Goal: Task Accomplishment & Management: Use online tool/utility

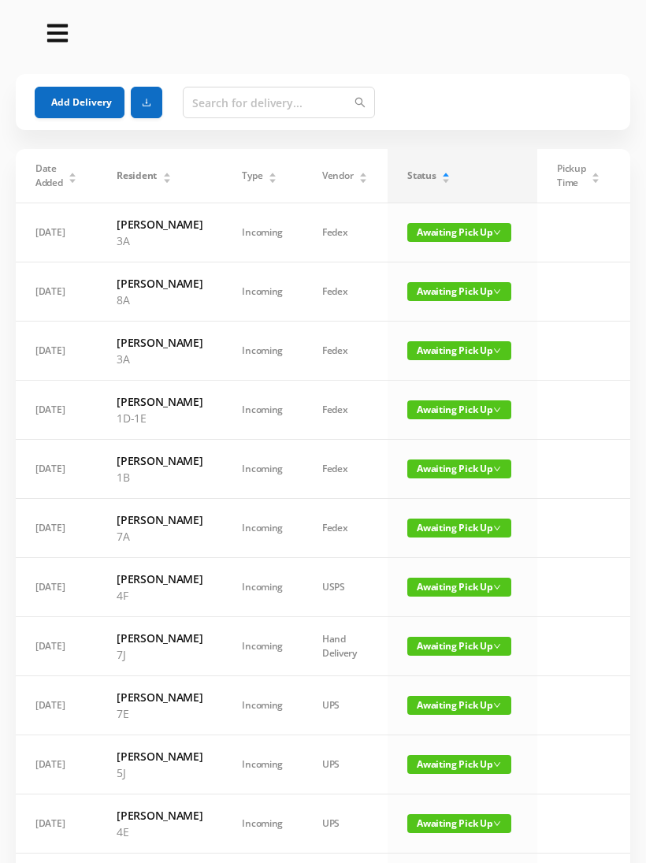
scroll to position [25, 0]
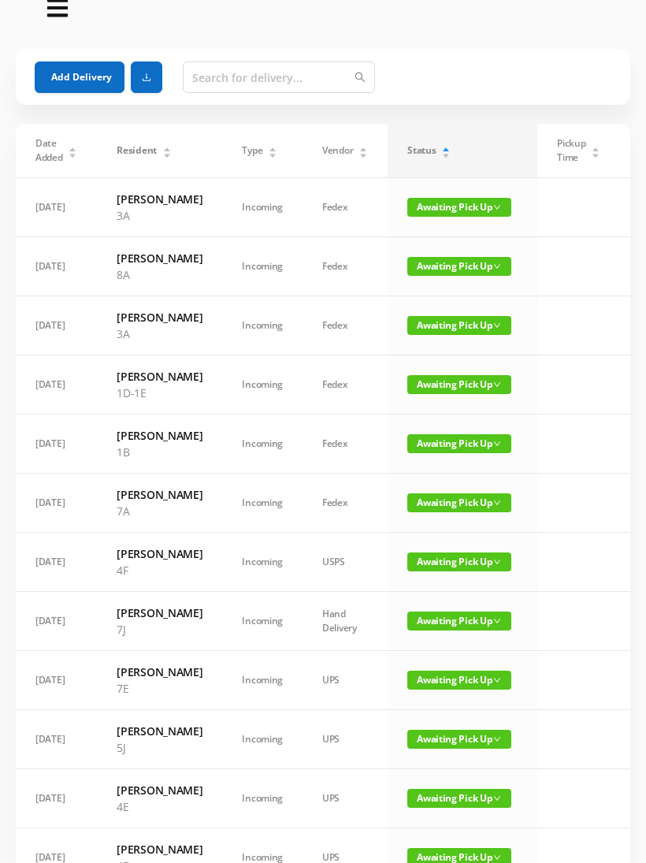
click at [94, 75] on button "Add Delivery" at bounding box center [80, 77] width 90 height 32
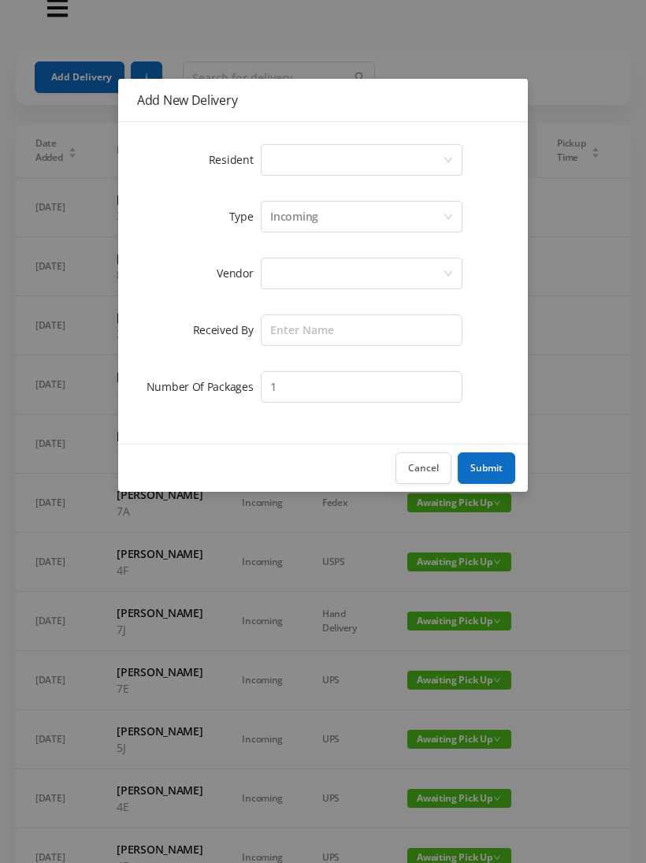
click at [429, 480] on button "Cancel" at bounding box center [423, 468] width 56 height 32
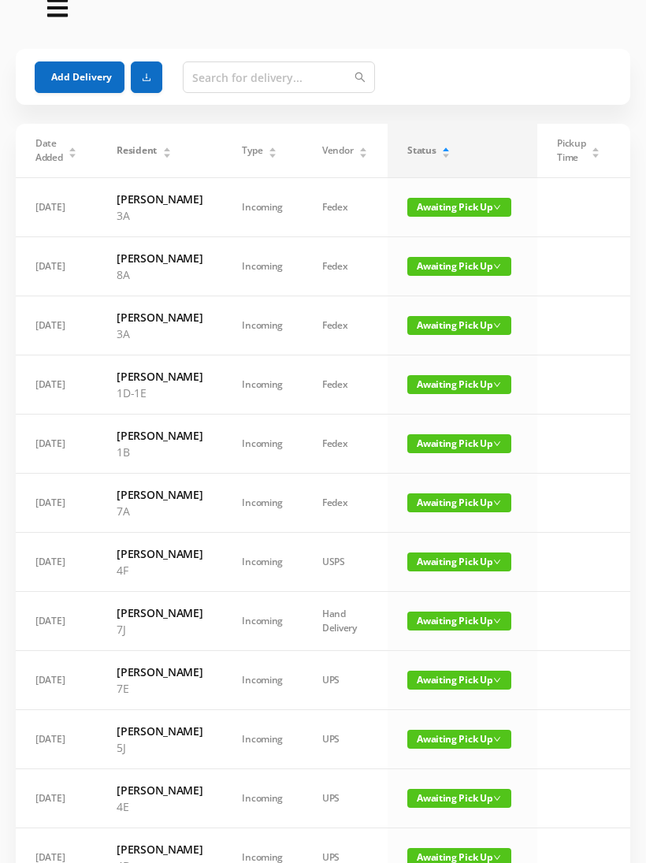
click at [94, 83] on button "Add Delivery" at bounding box center [80, 77] width 90 height 32
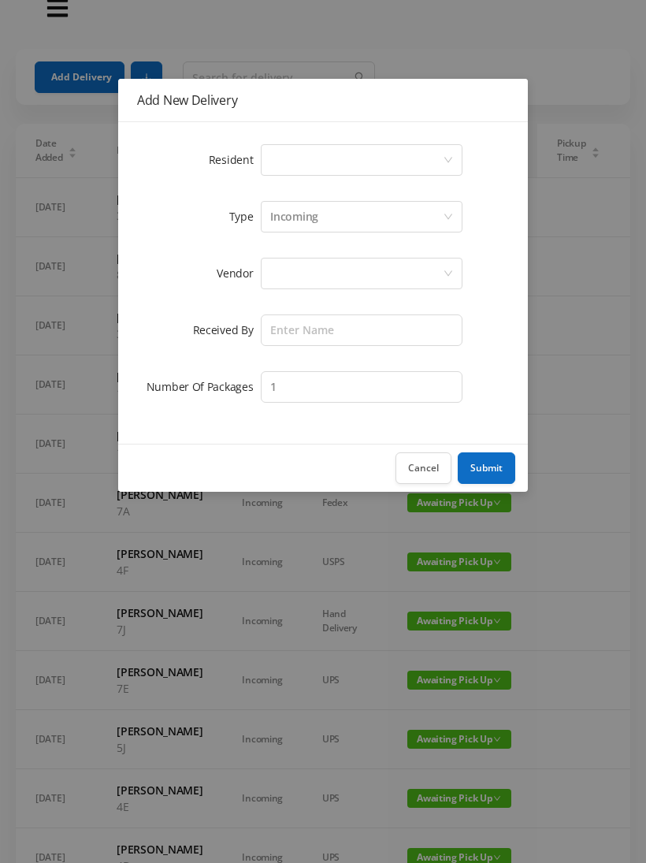
click at [313, 168] on div "Select a person" at bounding box center [356, 160] width 173 height 30
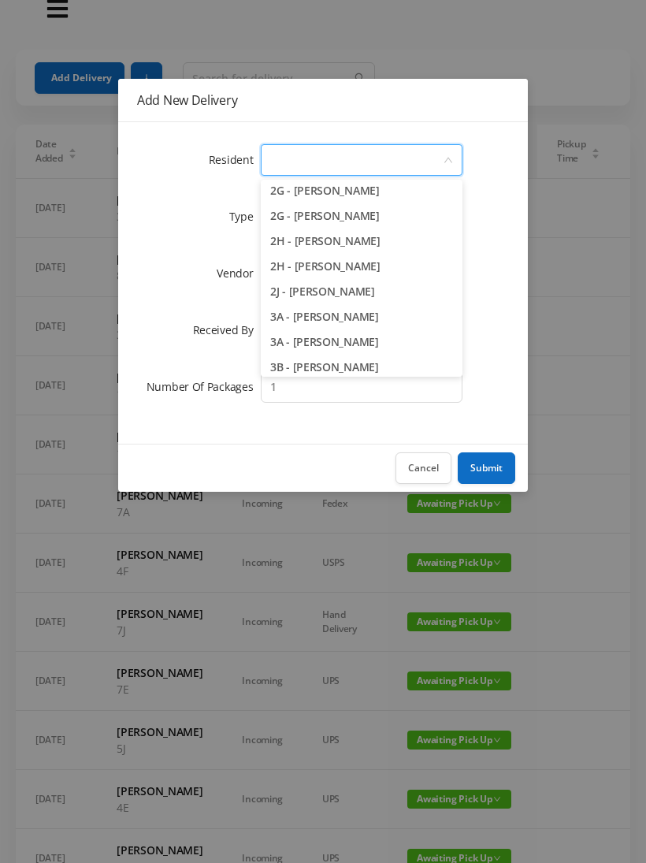
scroll to position [535, 0]
click at [380, 295] on li "2J - [PERSON_NAME]" at bounding box center [362, 290] width 202 height 25
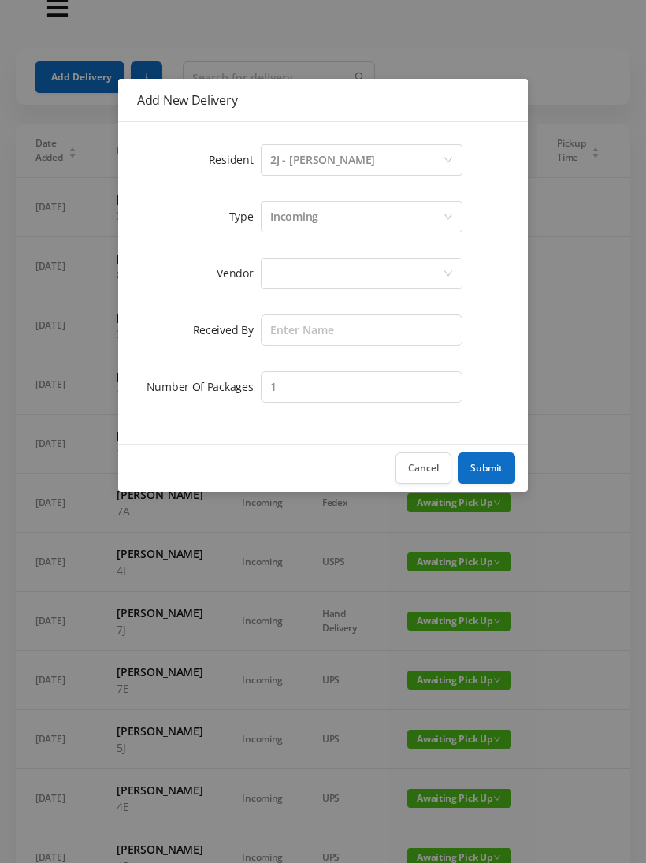
click at [326, 222] on div "Incoming" at bounding box center [356, 217] width 173 height 30
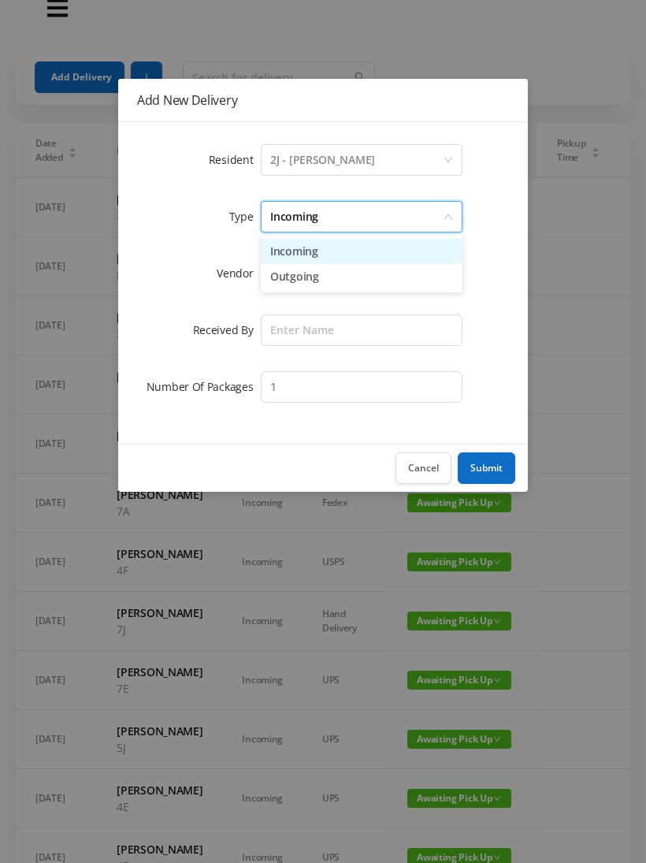
click at [317, 252] on li "Incoming" at bounding box center [362, 251] width 202 height 25
click at [301, 276] on div at bounding box center [356, 273] width 173 height 30
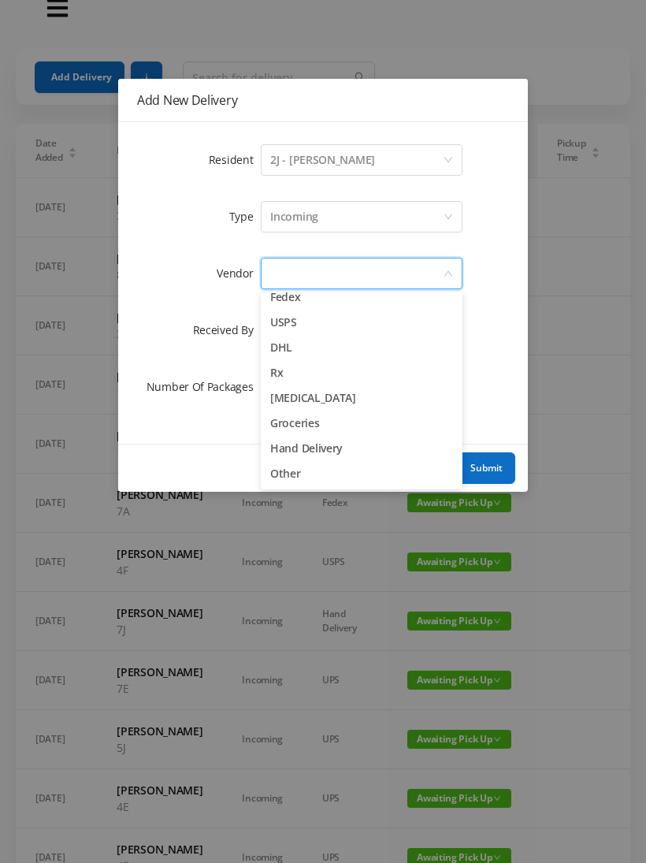
scroll to position [61, 0]
click at [300, 481] on li "Other" at bounding box center [362, 473] width 202 height 25
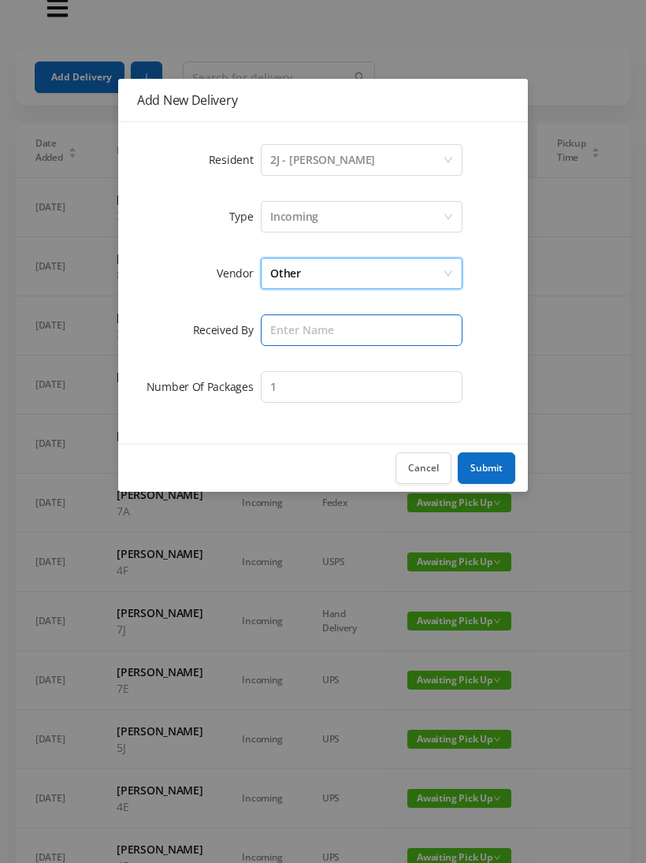
click at [309, 335] on input "text" at bounding box center [362, 330] width 202 height 32
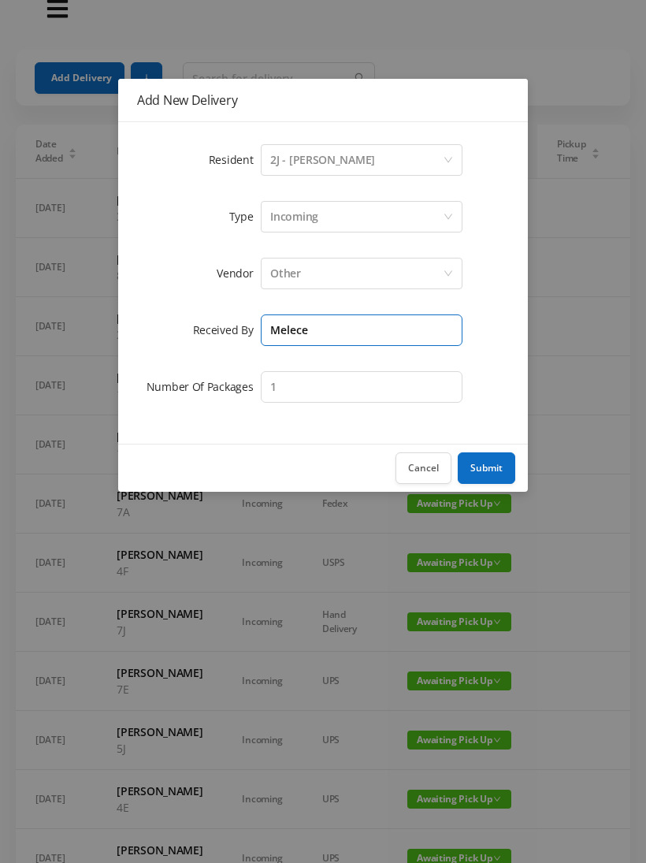
type input "Melece"
click at [492, 461] on button "Submit" at bounding box center [487, 468] width 58 height 32
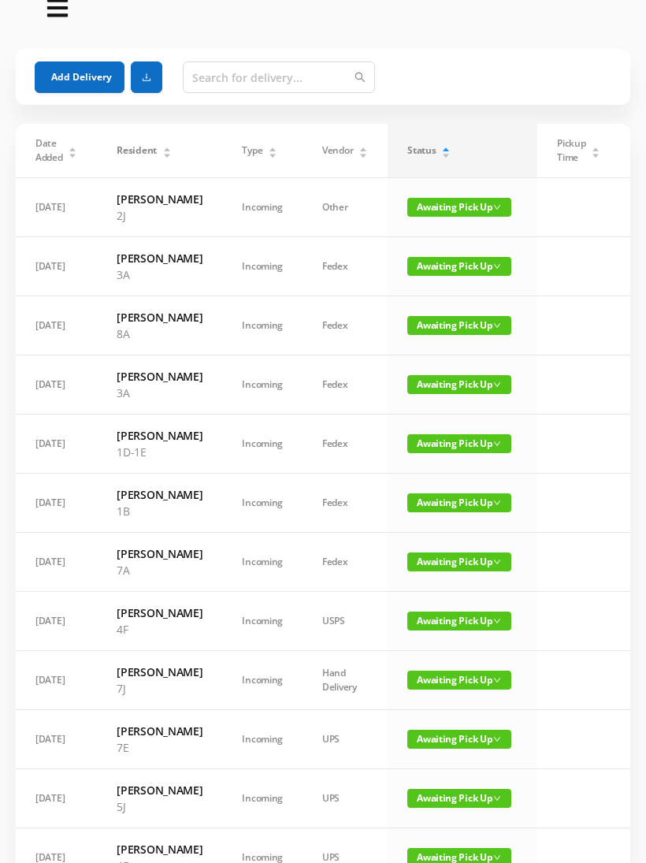
click at [69, 82] on button "Add Delivery" at bounding box center [80, 77] width 90 height 32
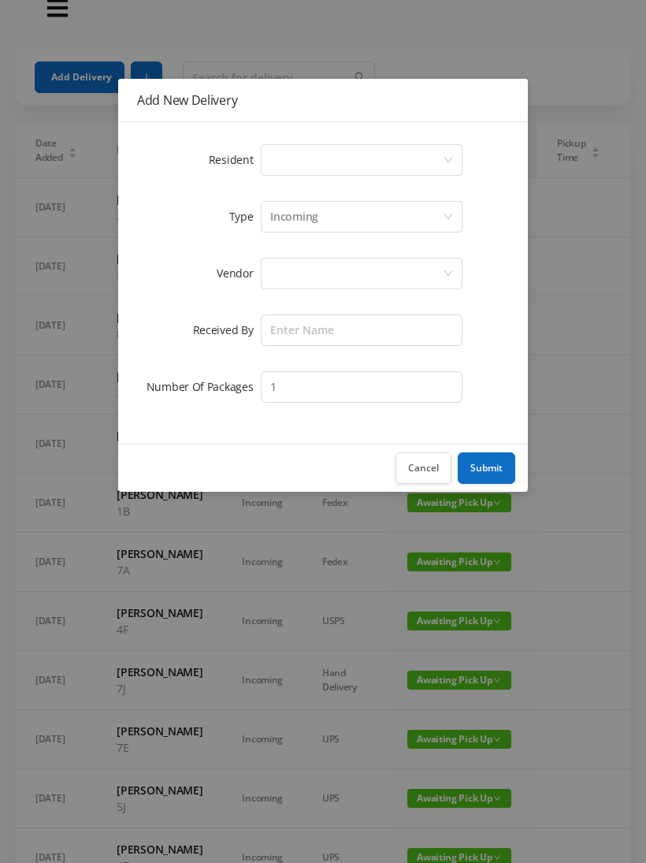
click at [313, 163] on div "Select a person" at bounding box center [356, 160] width 173 height 30
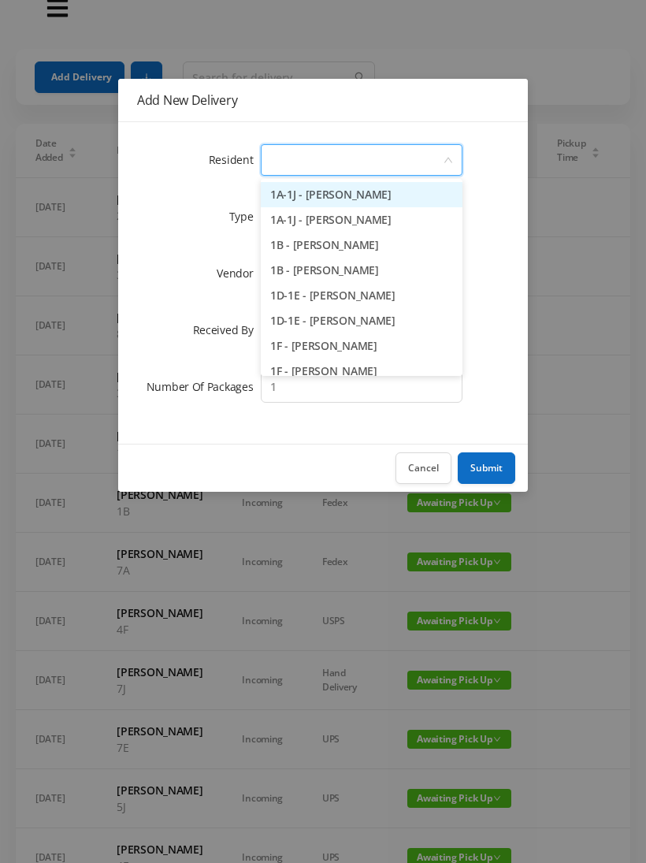
scroll to position [24, 0]
